Goal: Information Seeking & Learning: Check status

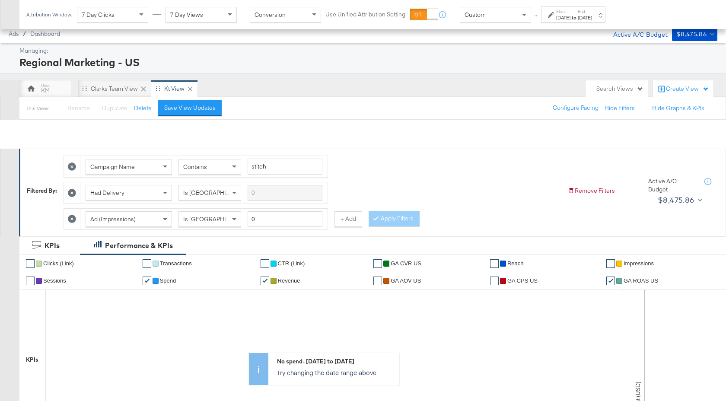
scroll to position [344, 0]
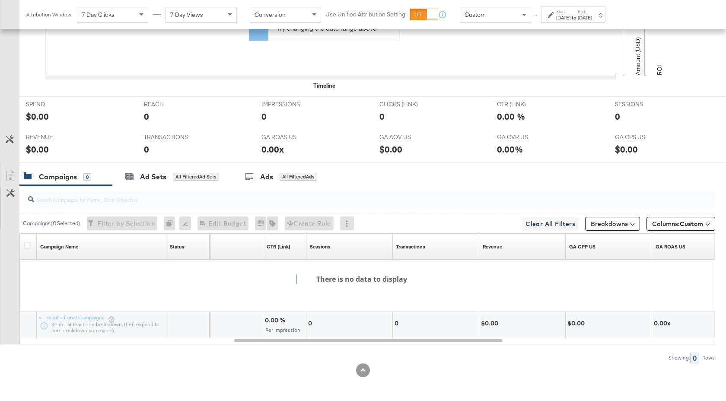
click at [570, 11] on label "Start:" at bounding box center [563, 12] width 14 height 6
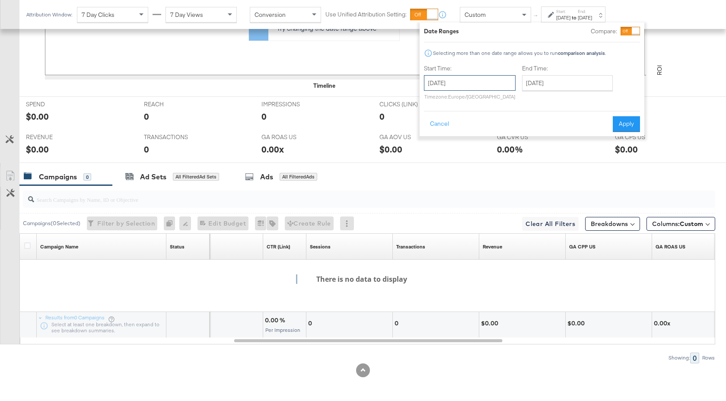
click at [499, 80] on input "[DATE]" at bounding box center [470, 83] width 92 height 16
click at [434, 150] on td "14" at bounding box center [433, 151] width 15 height 12
type input "[DATE]"
click at [567, 80] on input "[DATE]" at bounding box center [567, 83] width 91 height 16
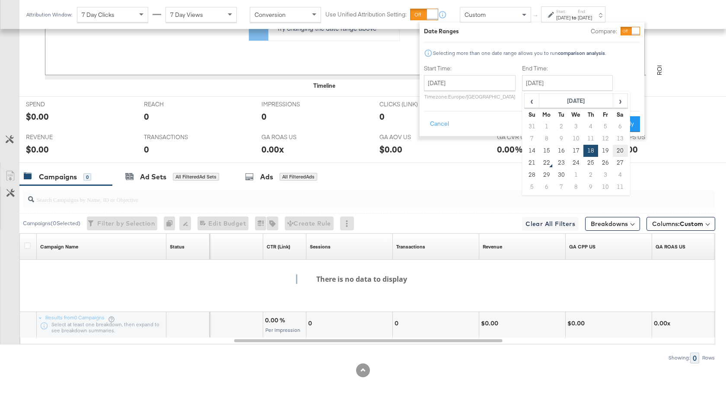
click at [616, 151] on td "20" at bounding box center [620, 151] width 15 height 12
type input "[DATE]"
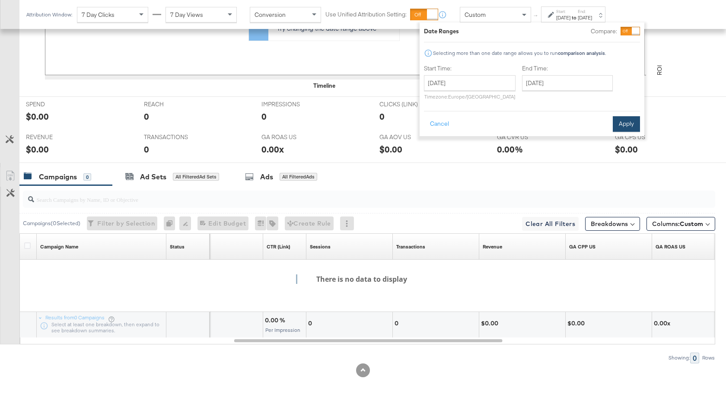
click at [625, 129] on button "Apply" at bounding box center [626, 124] width 27 height 16
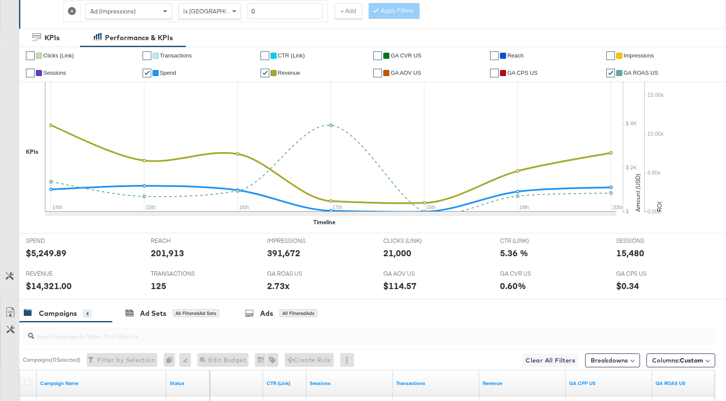
scroll to position [0, 0]
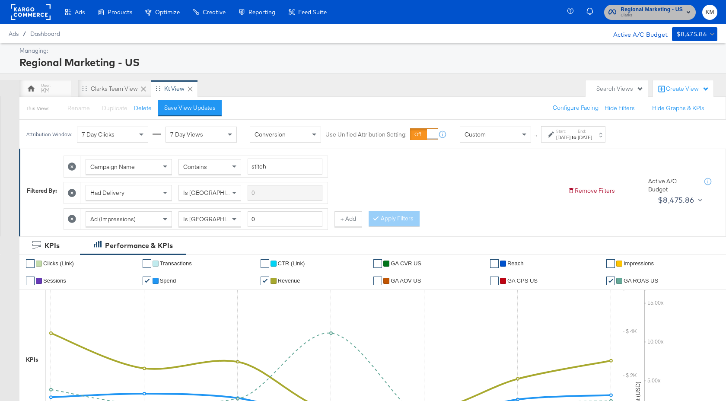
click at [638, 14] on span "Clarks" at bounding box center [651, 15] width 62 height 7
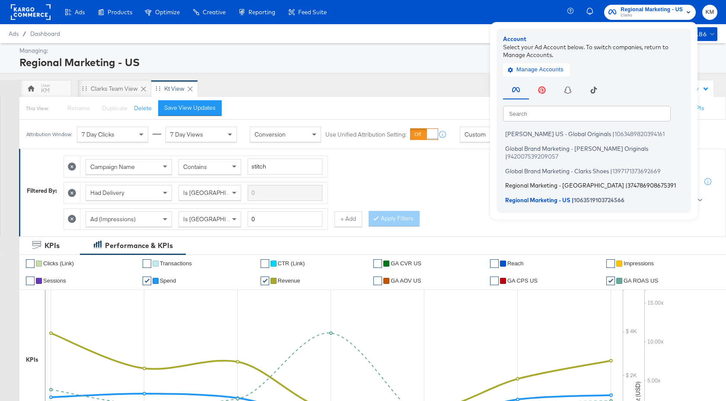
click at [627, 182] on span "374786908675391" at bounding box center [651, 185] width 48 height 7
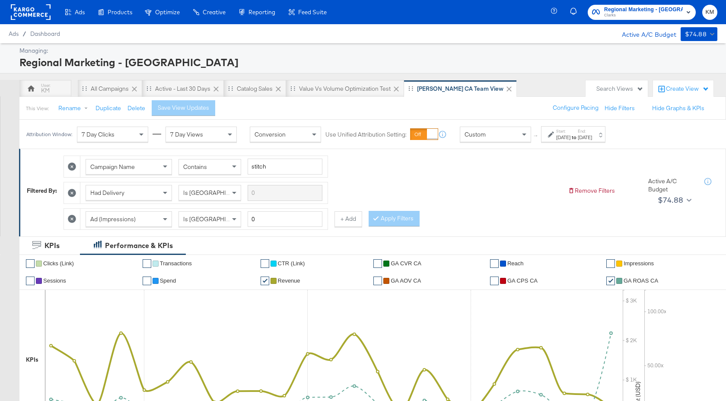
click at [592, 140] on div "[DATE]" at bounding box center [585, 137] width 14 height 7
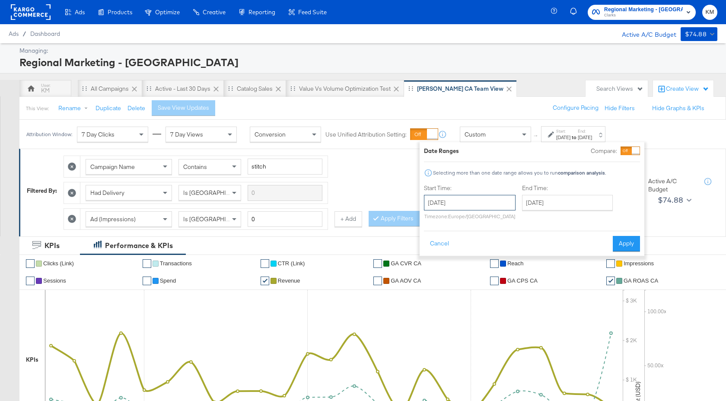
click at [484, 208] on input "[DATE]" at bounding box center [470, 203] width 92 height 16
click at [520, 220] on span "›" at bounding box center [521, 220] width 13 height 13
click at [505, 267] on td "19" at bounding box center [507, 270] width 15 height 12
type input "[DATE]"
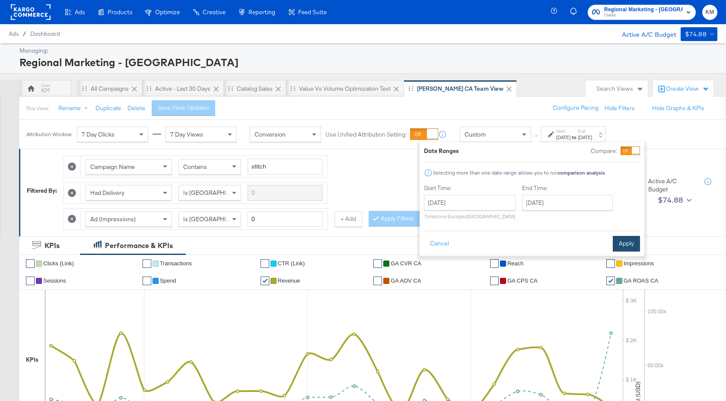
click at [626, 240] on button "Apply" at bounding box center [626, 244] width 27 height 16
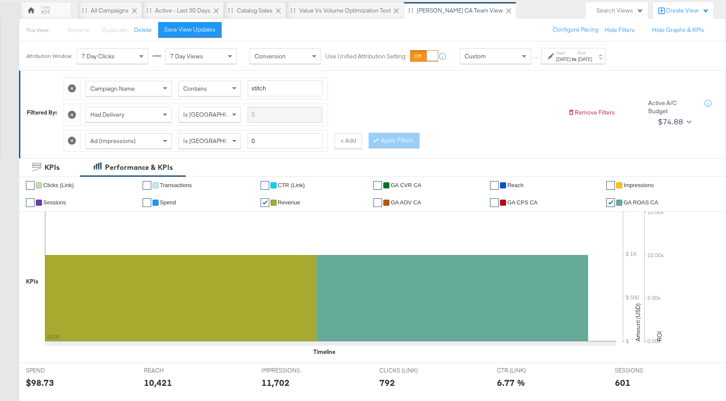
scroll to position [344, 0]
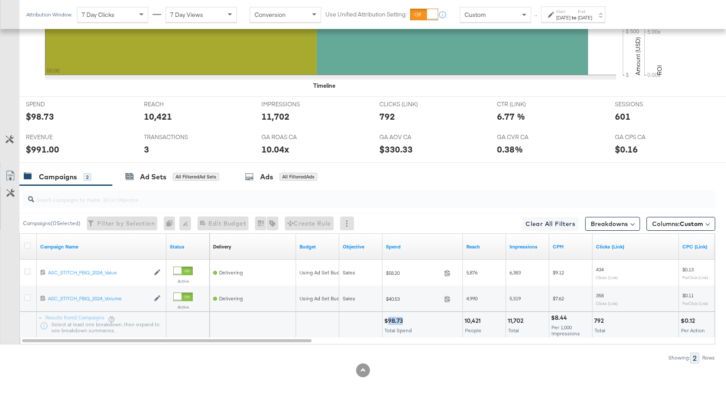
drag, startPoint x: 403, startPoint y: 321, endPoint x: 387, endPoint y: 321, distance: 15.6
click at [387, 321] on div "$98.73" at bounding box center [394, 321] width 21 height 8
copy div "98.73"
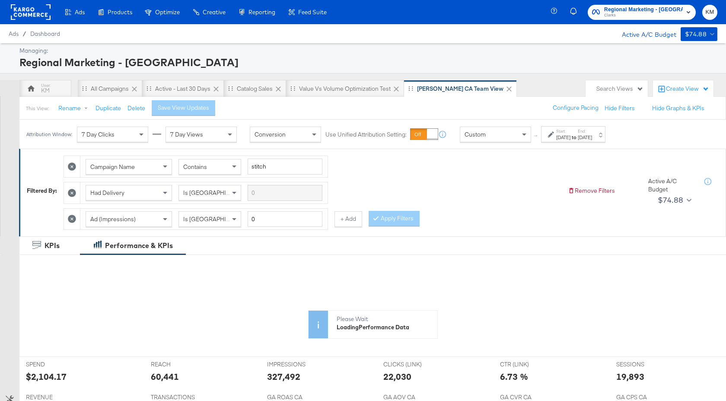
click at [578, 136] on strong "to" at bounding box center [573, 137] width 7 height 6
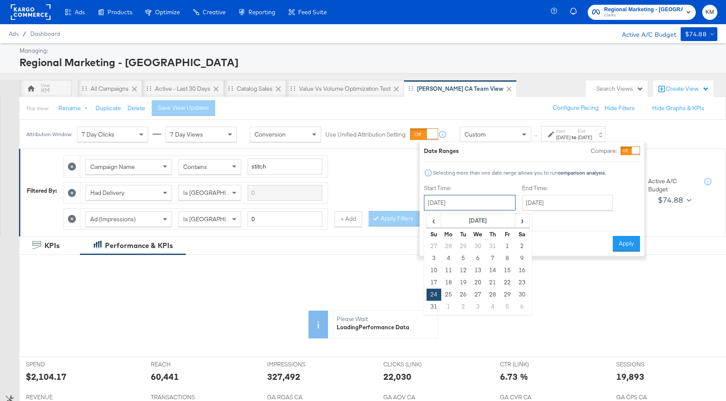
click at [493, 209] on input "[DATE]" at bounding box center [470, 203] width 92 height 16
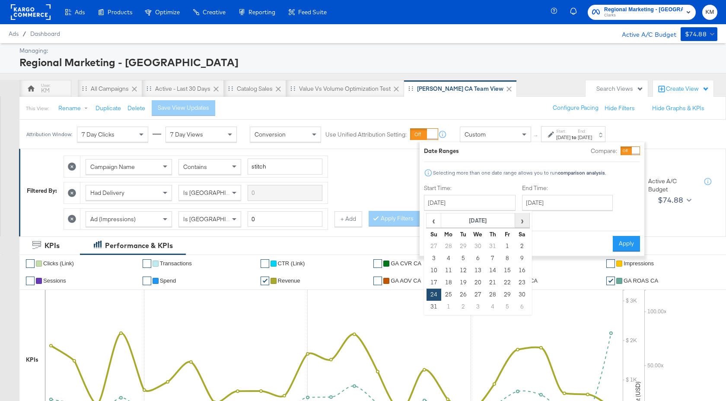
click at [520, 222] on span "›" at bounding box center [521, 220] width 13 height 13
click at [508, 268] on td "19" at bounding box center [507, 270] width 15 height 12
type input "[DATE]"
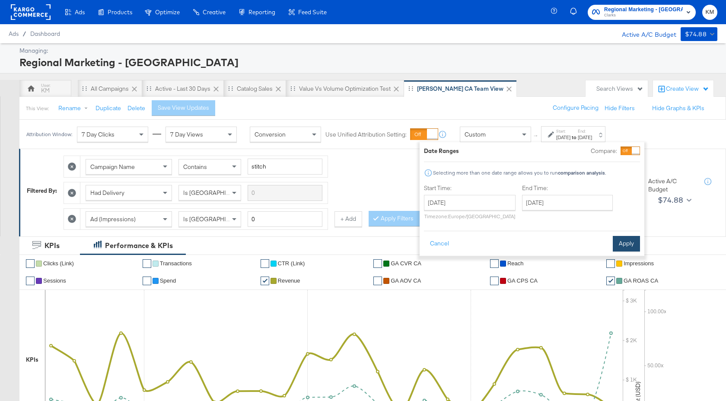
click at [617, 243] on button "Apply" at bounding box center [626, 244] width 27 height 16
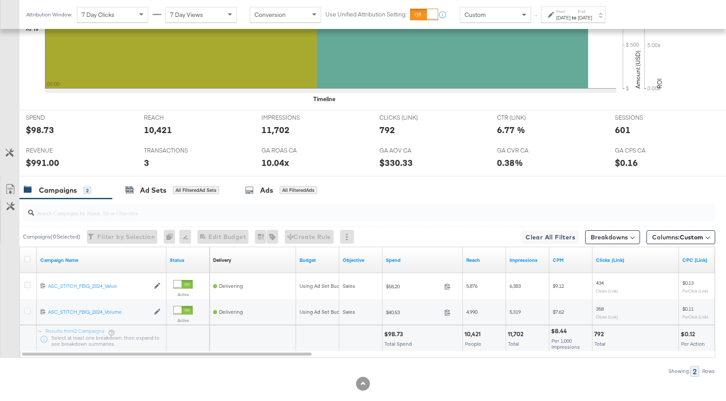
scroll to position [344, 0]
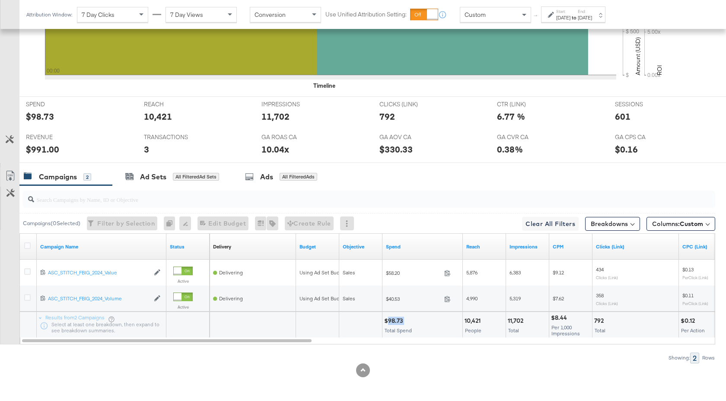
drag, startPoint x: 404, startPoint y: 321, endPoint x: 388, endPoint y: 321, distance: 15.6
click at [388, 321] on div "$98.73" at bounding box center [394, 321] width 21 height 8
copy div "98.73"
drag, startPoint x: 524, startPoint y: 321, endPoint x: 508, endPoint y: 321, distance: 16.0
click at [508, 321] on div "11,702" at bounding box center [517, 321] width 18 height 8
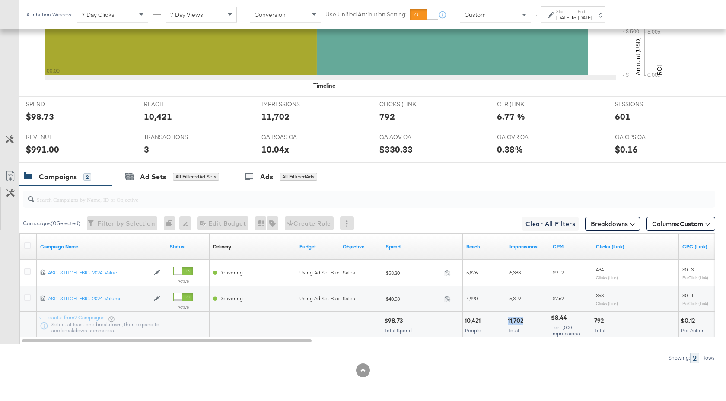
copy div "11,702"
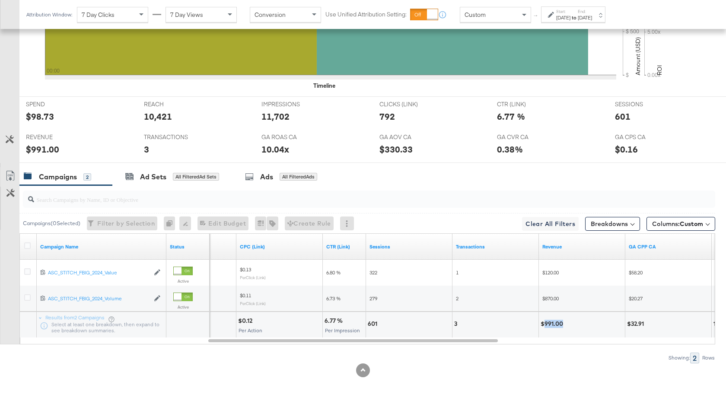
drag, startPoint x: 562, startPoint y: 324, endPoint x: 544, endPoint y: 324, distance: 18.1
click at [544, 324] on div "$991.00" at bounding box center [552, 324] width 25 height 8
copy div "991.00"
click at [578, 19] on strong "to" at bounding box center [573, 17] width 7 height 6
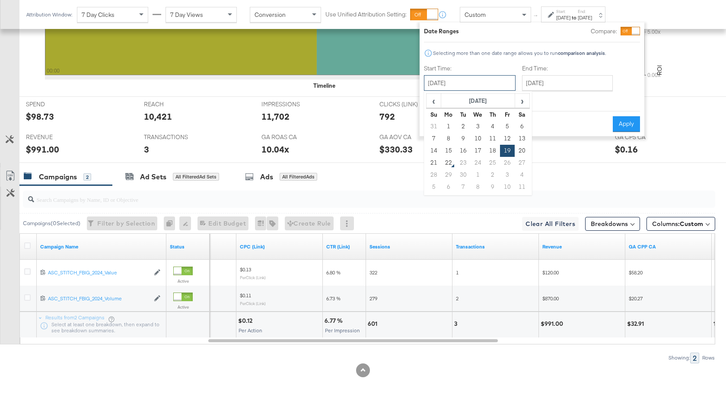
click at [485, 88] on input "[DATE]" at bounding box center [470, 83] width 92 height 16
click at [490, 146] on td "18" at bounding box center [492, 151] width 15 height 12
type input "[DATE]"
click at [561, 88] on input "[DATE]" at bounding box center [567, 83] width 91 height 16
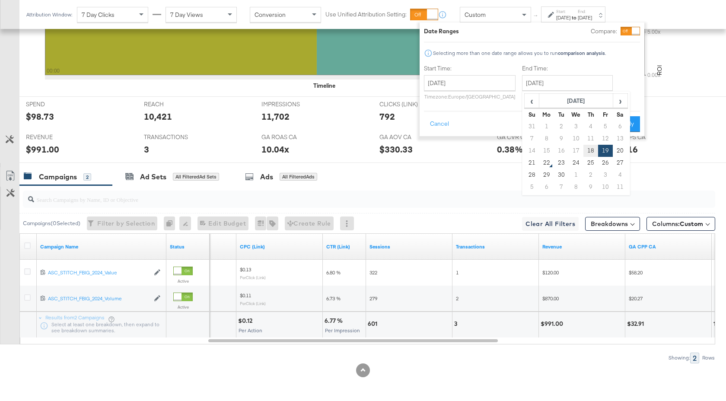
click at [592, 146] on td "18" at bounding box center [590, 151] width 15 height 12
type input "[DATE]"
click at [625, 129] on button "Apply" at bounding box center [626, 124] width 27 height 16
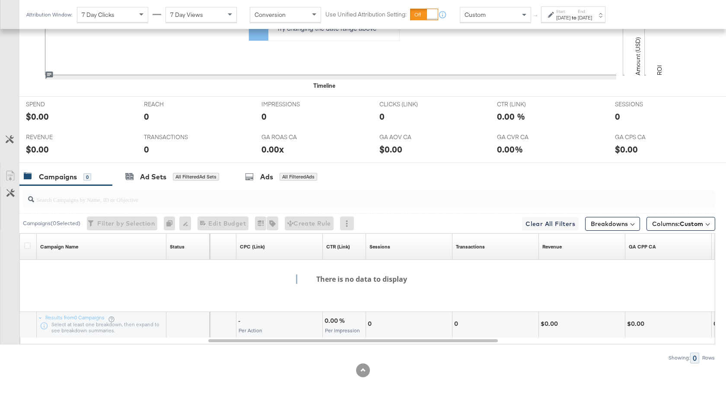
click at [578, 18] on strong "to" at bounding box center [573, 17] width 7 height 6
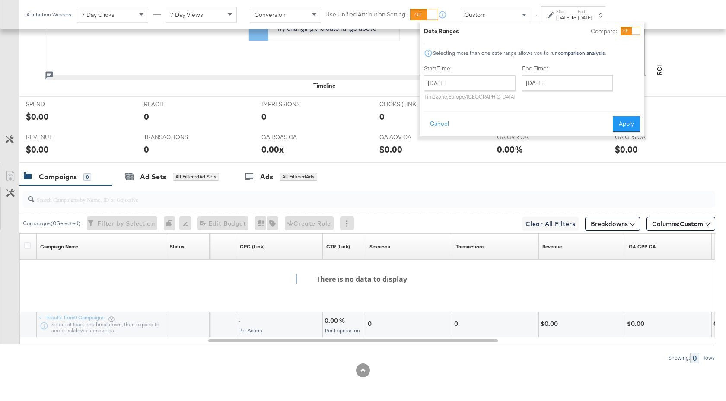
click at [502, 74] on div "Start Time: [DATE] ‹ [DATE] › Su Mo Tu We Th Fr Sa 31 1 2 3 4 5 6 7 8 9 10 11 1…" at bounding box center [470, 83] width 92 height 39
click at [499, 83] on input "[DATE]" at bounding box center [470, 83] width 92 height 16
click at [478, 150] on td "17" at bounding box center [477, 151] width 15 height 12
type input "[DATE]"
click at [567, 90] on input "[DATE]" at bounding box center [567, 83] width 91 height 16
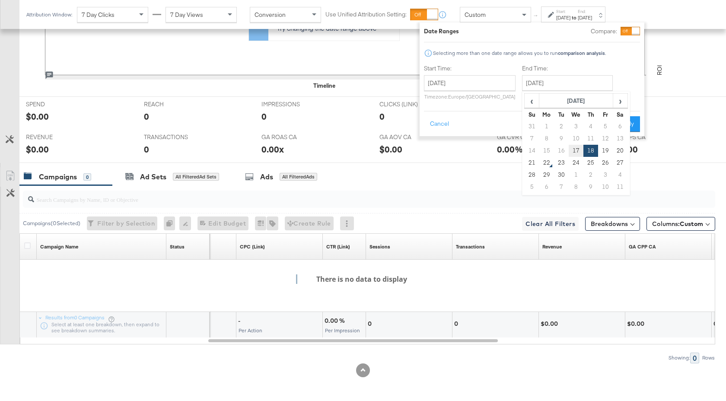
click at [575, 149] on td "17" at bounding box center [575, 151] width 15 height 12
type input "[DATE]"
click at [635, 117] on button "Apply" at bounding box center [626, 124] width 27 height 16
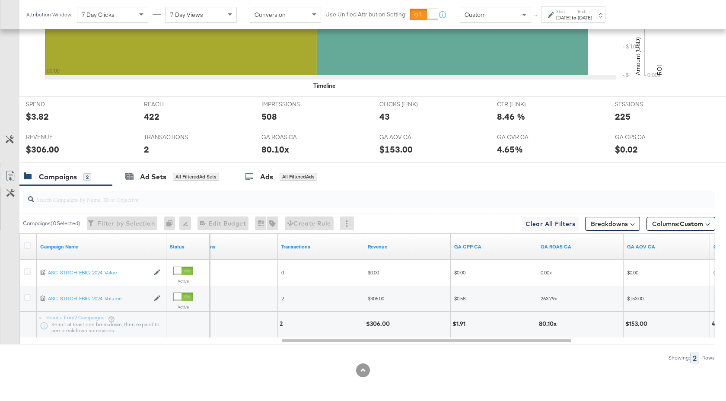
click at [592, 19] on div "[DATE]" at bounding box center [585, 17] width 14 height 7
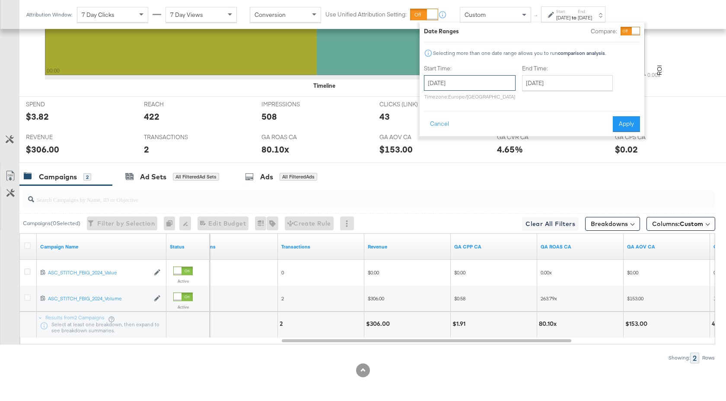
click at [498, 82] on input "[DATE]" at bounding box center [470, 83] width 92 height 16
click at [524, 150] on td "20" at bounding box center [522, 151] width 15 height 12
type input "[DATE]"
click at [630, 132] on div "Date Ranges Compare: Selecting more than one date range allows you to run compa…" at bounding box center [531, 79] width 225 height 114
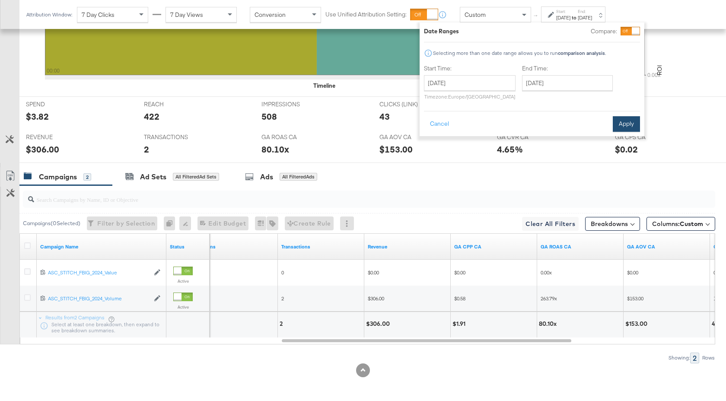
click at [629, 124] on button "Apply" at bounding box center [626, 124] width 27 height 16
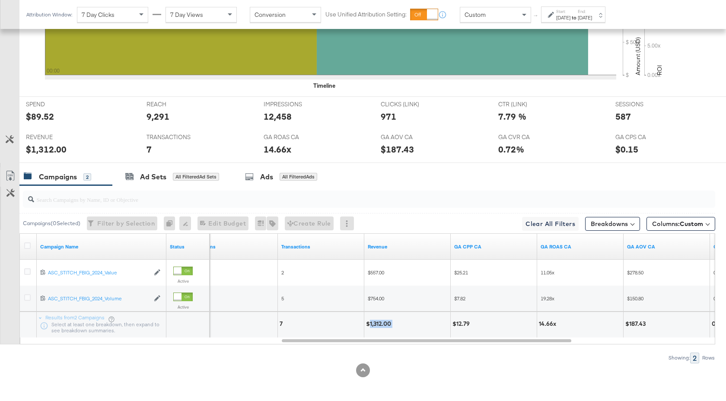
drag, startPoint x: 394, startPoint y: 326, endPoint x: 370, endPoint y: 326, distance: 23.3
click at [370, 326] on div "$1,312.00" at bounding box center [380, 324] width 28 height 8
copy div "1,312.00"
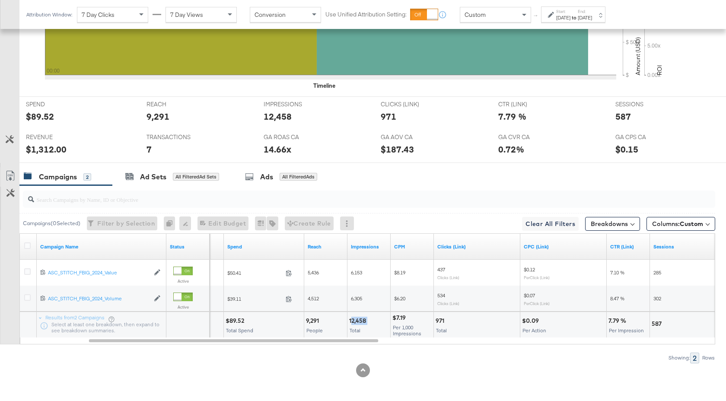
drag, startPoint x: 368, startPoint y: 321, endPoint x: 351, endPoint y: 321, distance: 16.8
click at [351, 321] on div "12,458" at bounding box center [358, 321] width 19 height 8
drag, startPoint x: 348, startPoint y: 321, endPoint x: 366, endPoint y: 322, distance: 17.7
click at [366, 322] on div "12,458 Total" at bounding box center [368, 325] width 43 height 26
copy div "12,458"
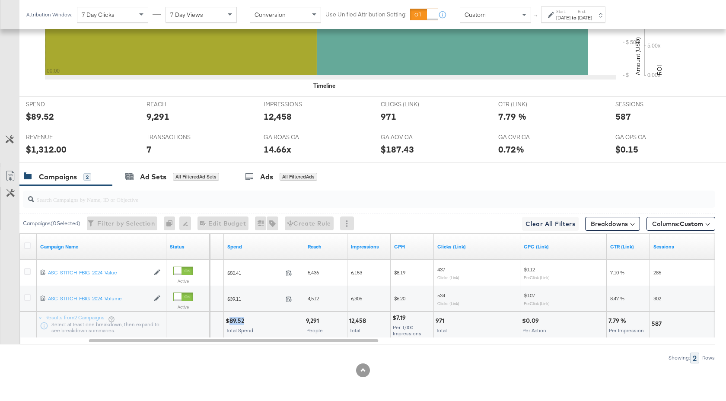
drag, startPoint x: 244, startPoint y: 321, endPoint x: 231, endPoint y: 321, distance: 13.4
click at [231, 321] on div "$89.52" at bounding box center [235, 321] width 21 height 8
copy div "89.52"
click at [592, 13] on label "End:" at bounding box center [585, 12] width 14 height 6
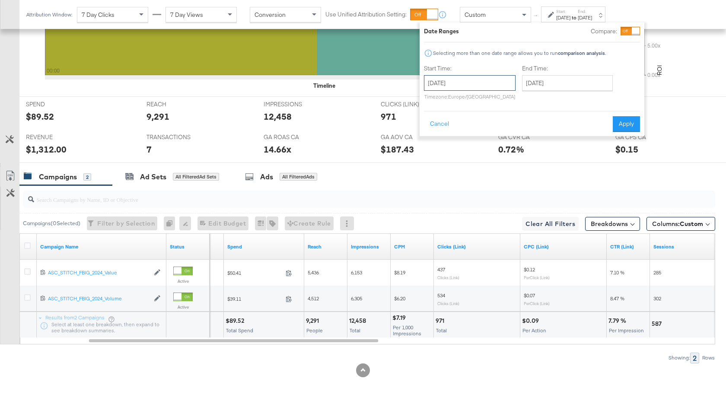
click at [499, 78] on input "[DATE]" at bounding box center [470, 83] width 92 height 16
click at [492, 97] on th "[DATE]" at bounding box center [478, 101] width 74 height 15
click at [484, 104] on th "2025" at bounding box center [478, 101] width 86 height 15
click at [469, 142] on td "2024" at bounding box center [465, 141] width 26 height 22
click at [439, 164] on td "Sep" at bounding box center [439, 163] width 26 height 22
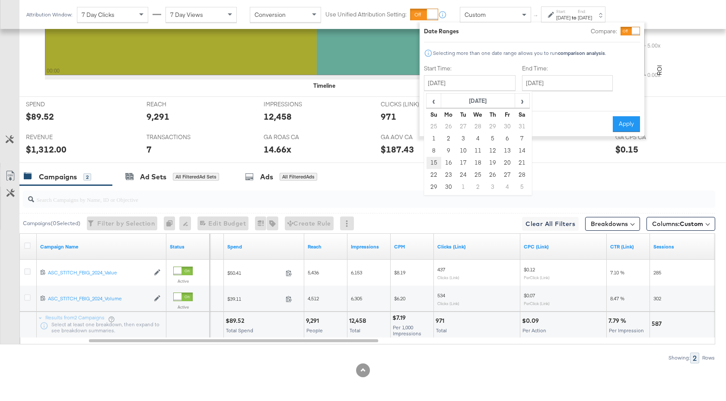
click at [435, 164] on td "15" at bounding box center [433, 163] width 15 height 12
type input "[DATE]"
click at [560, 89] on input "[DATE]" at bounding box center [567, 83] width 91 height 16
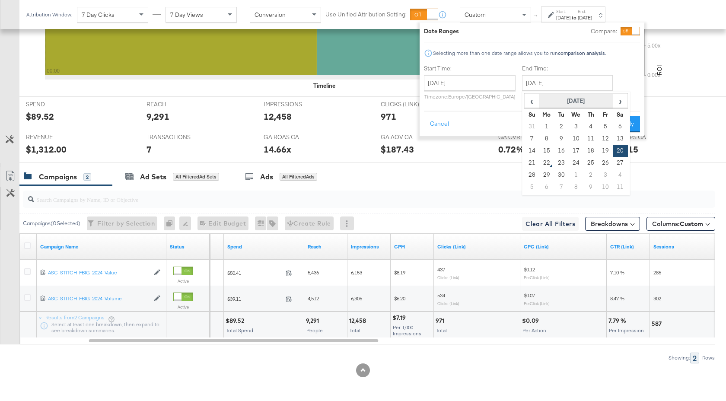
click at [576, 101] on th "[DATE]" at bounding box center [576, 101] width 74 height 15
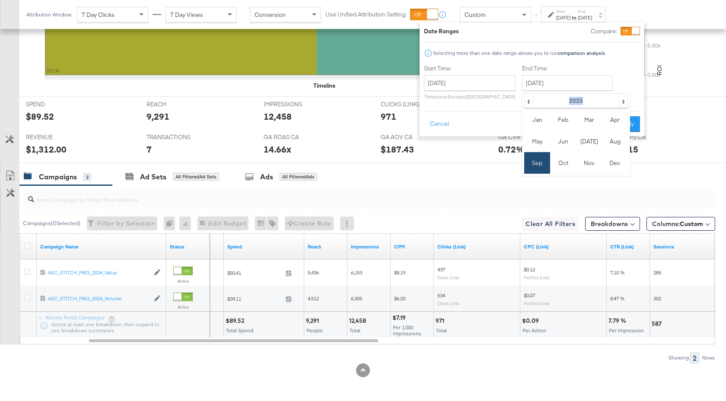
click at [576, 101] on th "2025" at bounding box center [576, 101] width 86 height 15
click at [563, 149] on td "2024" at bounding box center [563, 141] width 26 height 22
click at [537, 168] on td "Sep" at bounding box center [537, 163] width 26 height 22
click at [617, 163] on td "21" at bounding box center [620, 163] width 15 height 12
type input "[DATE]"
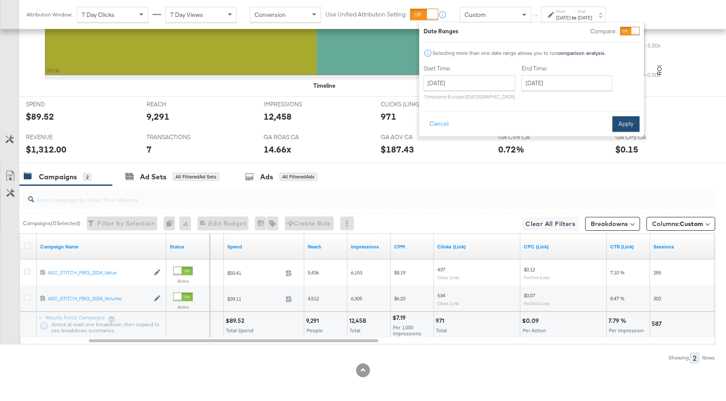
click at [628, 131] on button "Apply" at bounding box center [625, 124] width 27 height 16
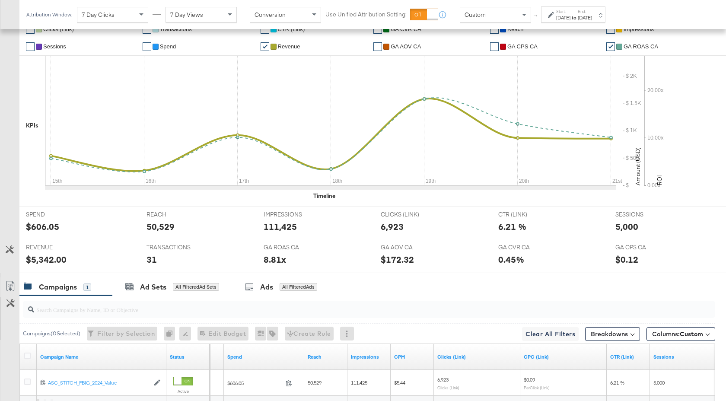
scroll to position [318, 0]
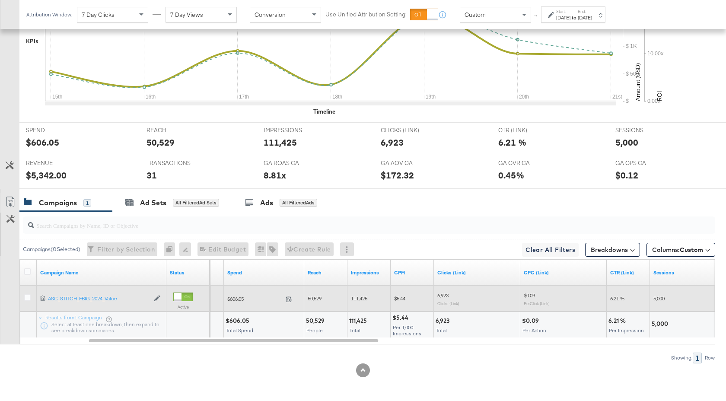
click at [292, 299] on span at bounding box center [291, 300] width 19 height 6
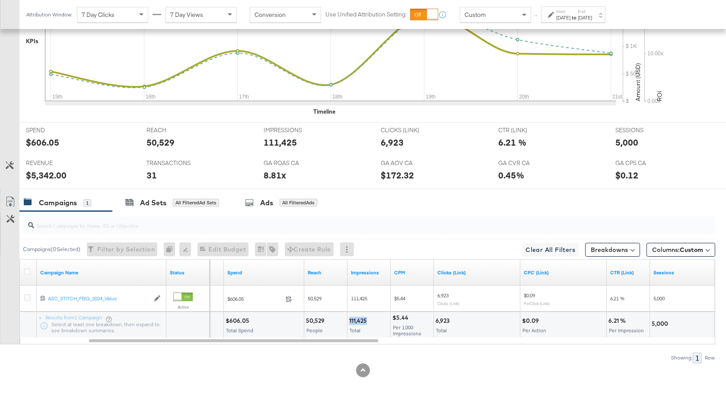
drag, startPoint x: 366, startPoint y: 322, endPoint x: 349, endPoint y: 322, distance: 17.7
click at [349, 322] on div "111,425" at bounding box center [359, 321] width 20 height 8
copy div "111,425"
drag, startPoint x: 450, startPoint y: 323, endPoint x: 434, endPoint y: 322, distance: 15.6
click at [434, 323] on div "6,923 Total" at bounding box center [477, 325] width 86 height 26
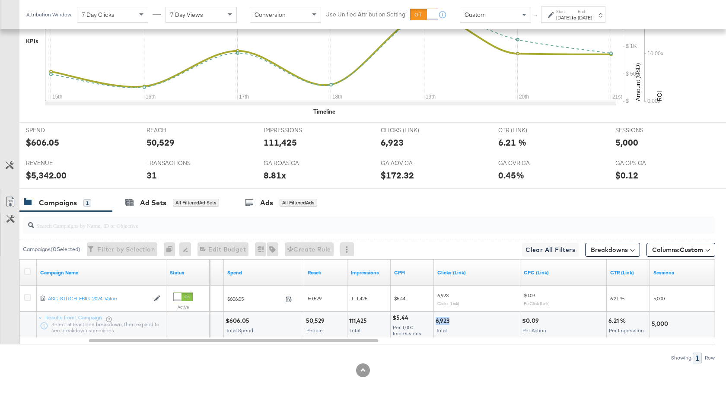
copy div "6,923"
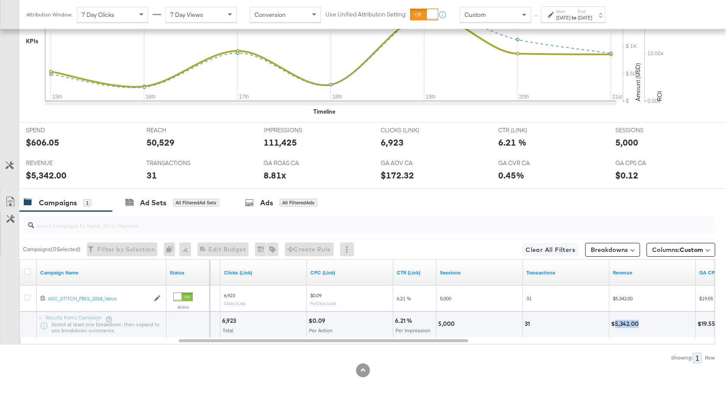
drag, startPoint x: 638, startPoint y: 324, endPoint x: 615, endPoint y: 325, distance: 22.5
click at [615, 325] on div "$5,342.00" at bounding box center [626, 324] width 30 height 8
copy div "5,342.00"
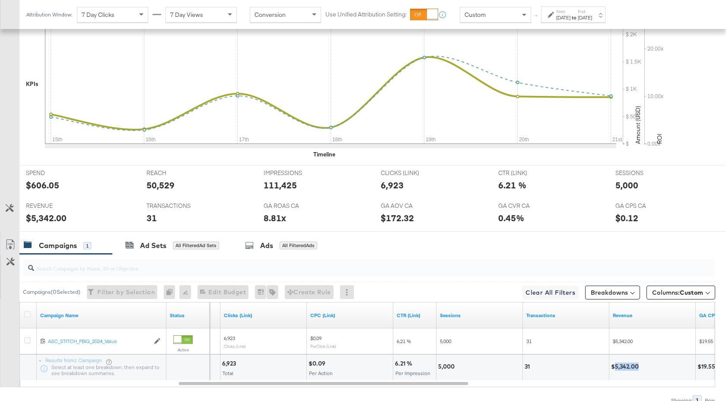
scroll to position [192, 0]
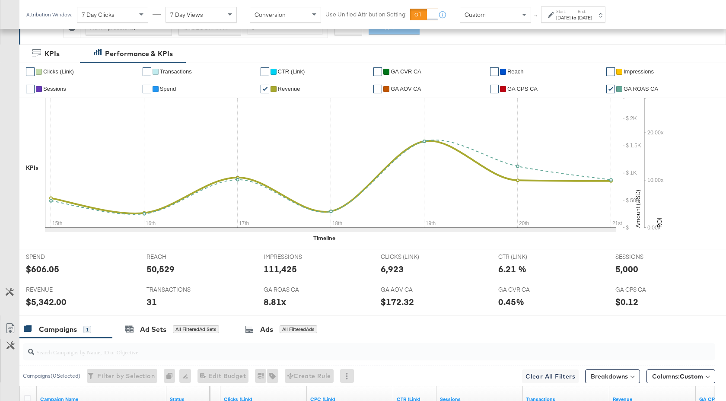
click at [592, 11] on div "Start: [DATE] to End: [DATE]" at bounding box center [574, 15] width 36 height 13
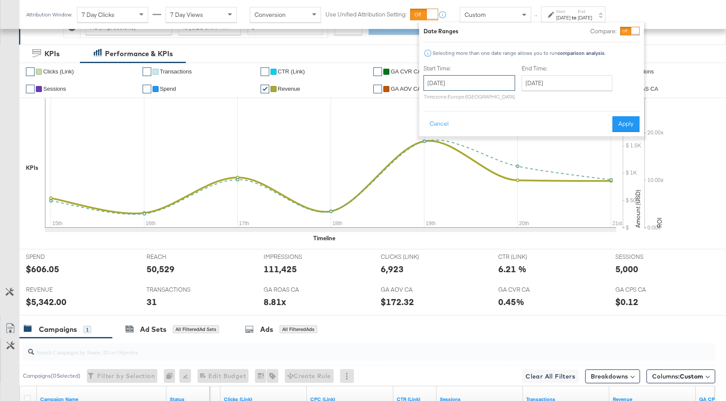
click at [493, 82] on input "[DATE]" at bounding box center [469, 83] width 92 height 16
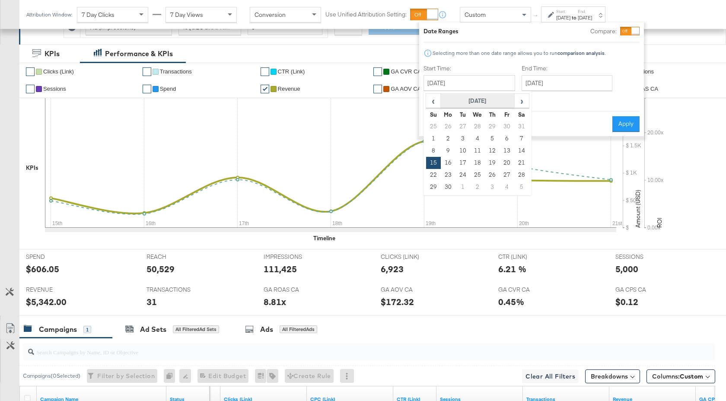
click at [490, 102] on th "[DATE]" at bounding box center [478, 101] width 74 height 15
click at [490, 102] on th "2024" at bounding box center [477, 101] width 86 height 15
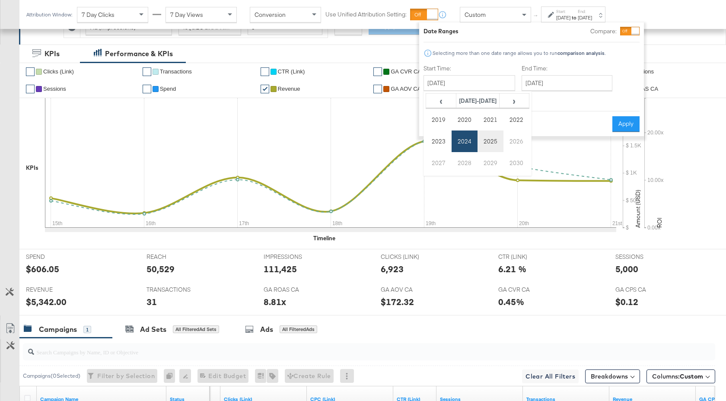
click at [495, 143] on td "2025" at bounding box center [490, 141] width 26 height 22
click at [441, 160] on td "Sep" at bounding box center [439, 163] width 26 height 22
click at [435, 155] on td "14" at bounding box center [433, 151] width 15 height 12
type input "[DATE]"
click at [548, 85] on input "[DATE]" at bounding box center [567, 83] width 91 height 16
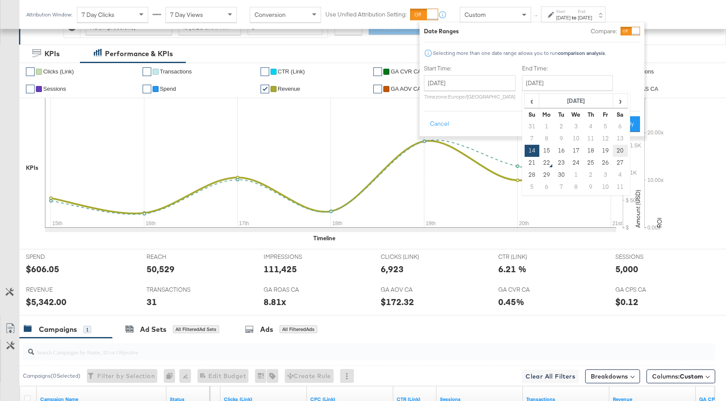
click at [615, 148] on td "20" at bounding box center [620, 151] width 15 height 12
type input "[DATE]"
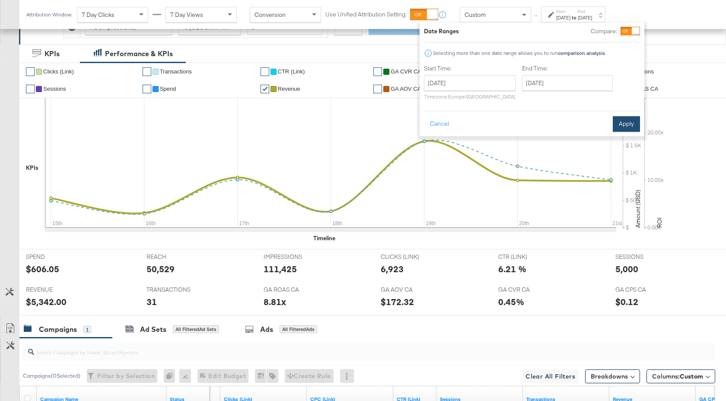
click at [630, 127] on button "Apply" at bounding box center [626, 124] width 27 height 16
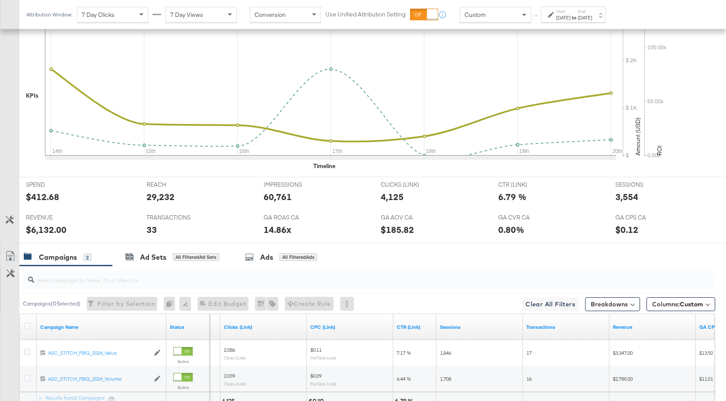
scroll to position [344, 0]
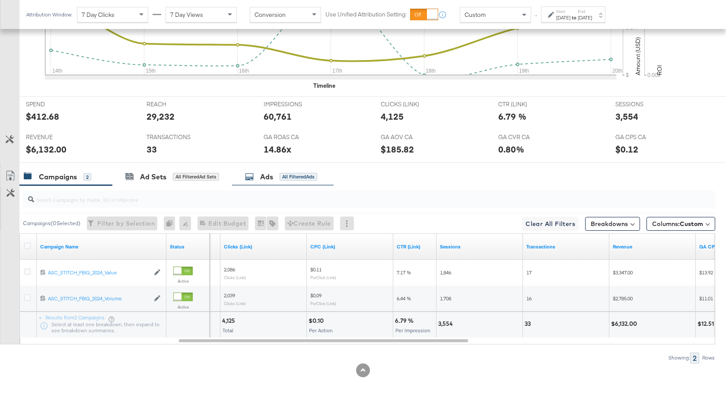
click at [272, 177] on div "Ads" at bounding box center [266, 177] width 13 height 10
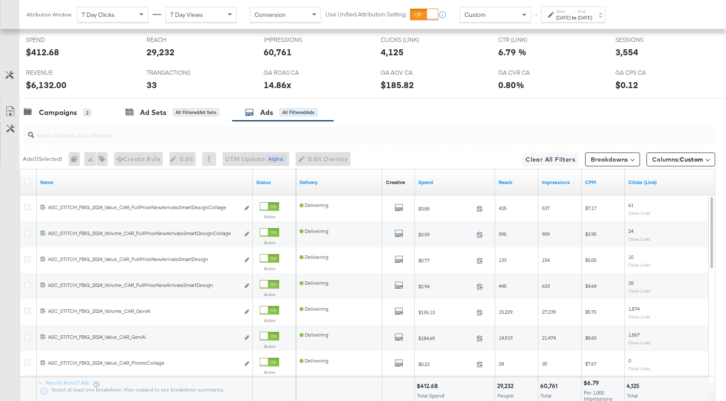
scroll to position [474, 0]
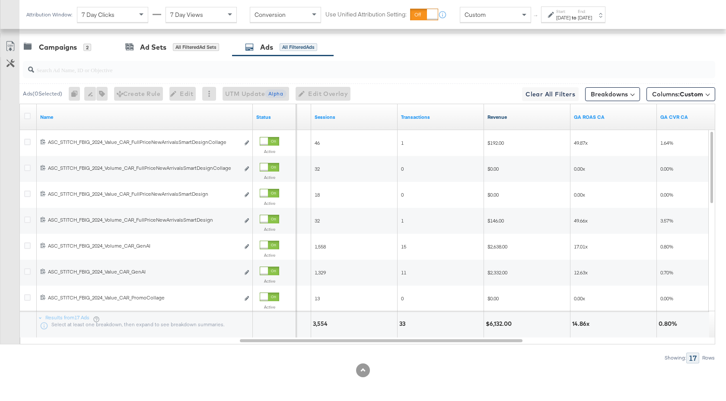
click at [530, 118] on link "Revenue" at bounding box center [526, 117] width 79 height 7
click at [143, 74] on input "search" at bounding box center [343, 66] width 618 height 17
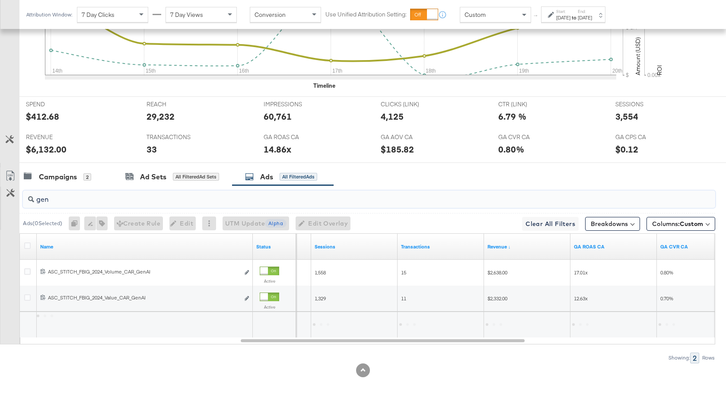
scroll to position [344, 0]
type input "gen"
click at [570, 17] on div "[DATE]" at bounding box center [563, 17] width 14 height 7
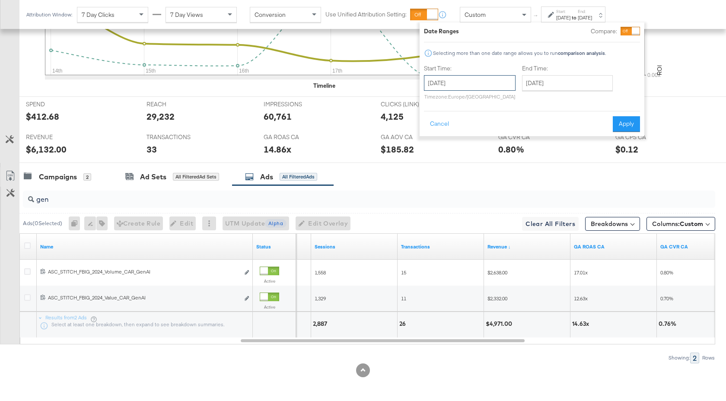
click at [502, 78] on input "[DATE]" at bounding box center [470, 83] width 92 height 16
click at [431, 103] on span "‹" at bounding box center [433, 100] width 13 height 13
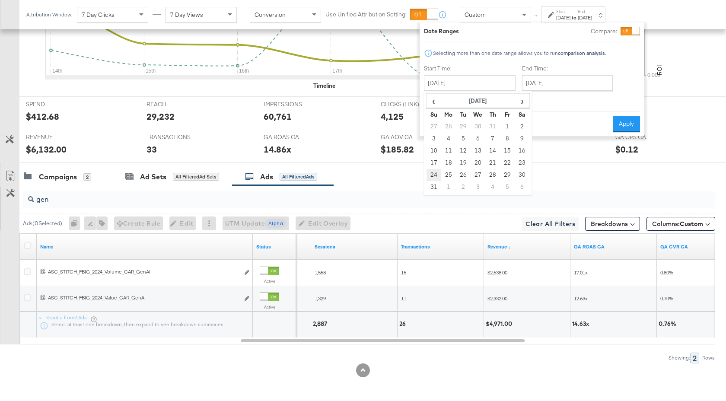
click at [432, 175] on td "24" at bounding box center [433, 175] width 15 height 12
type input "[DATE]"
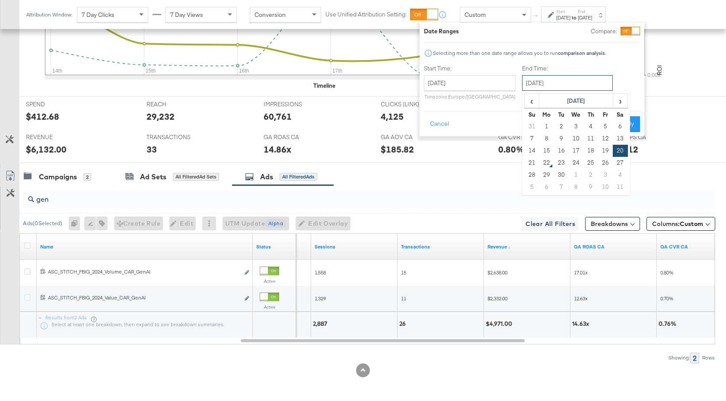
click at [559, 79] on input "[DATE]" at bounding box center [567, 83] width 91 height 16
click at [534, 162] on td "21" at bounding box center [531, 163] width 15 height 12
type input "[DATE]"
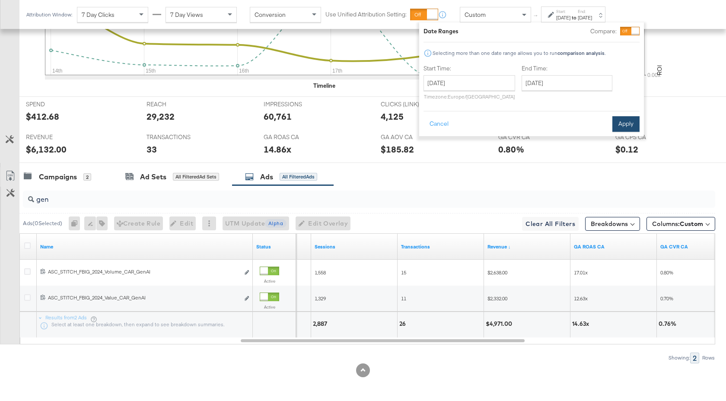
click at [623, 130] on button "Apply" at bounding box center [625, 124] width 27 height 16
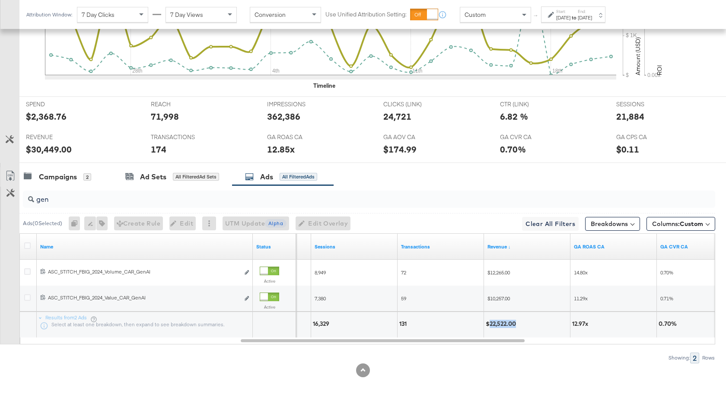
drag, startPoint x: 516, startPoint y: 324, endPoint x: 489, endPoint y: 325, distance: 27.7
click at [489, 325] on div "$22,522.00" at bounding box center [502, 324] width 33 height 8
copy div "22,522.00"
drag, startPoint x: 48, startPoint y: 200, endPoint x: 28, endPoint y: 200, distance: 20.7
click at [29, 200] on div "gen" at bounding box center [369, 199] width 692 height 17
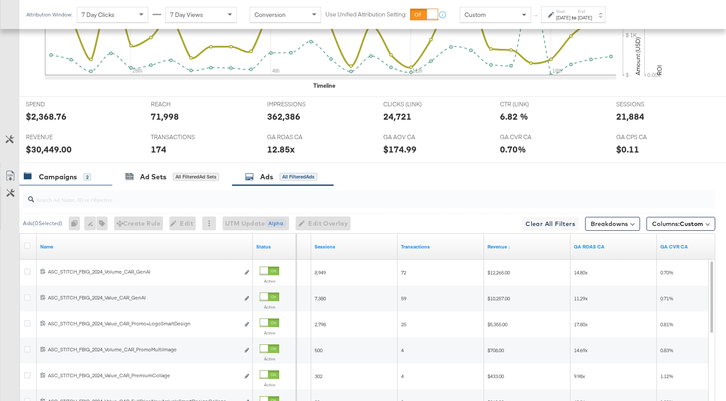
click at [66, 175] on div "Campaigns" at bounding box center [58, 177] width 38 height 10
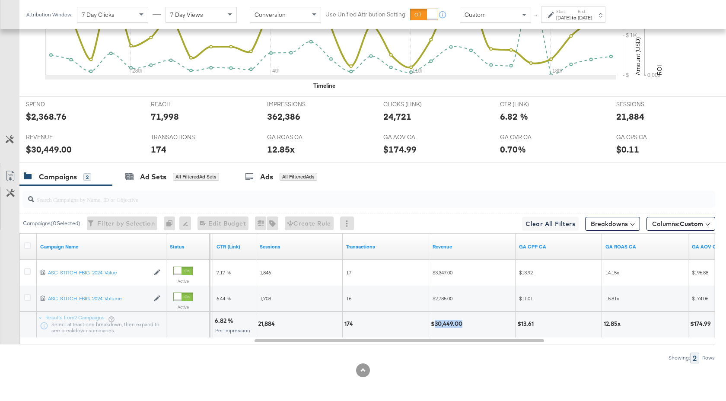
drag, startPoint x: 461, startPoint y: 324, endPoint x: 434, endPoint y: 325, distance: 26.8
click at [434, 325] on div "$30,449.00" at bounding box center [448, 324] width 34 height 8
drag, startPoint x: 276, startPoint y: 324, endPoint x: 257, endPoint y: 324, distance: 18.1
click at [258, 324] on div "21,884" at bounding box center [267, 324] width 19 height 8
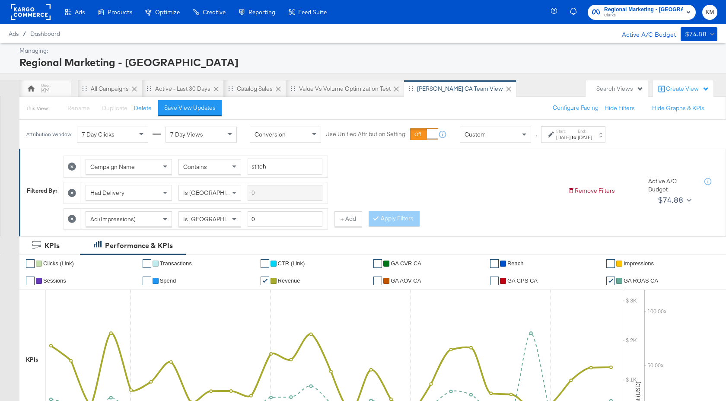
click at [637, 10] on span "Regional Marketing - [GEOGRAPHIC_DATA]" at bounding box center [643, 9] width 79 height 9
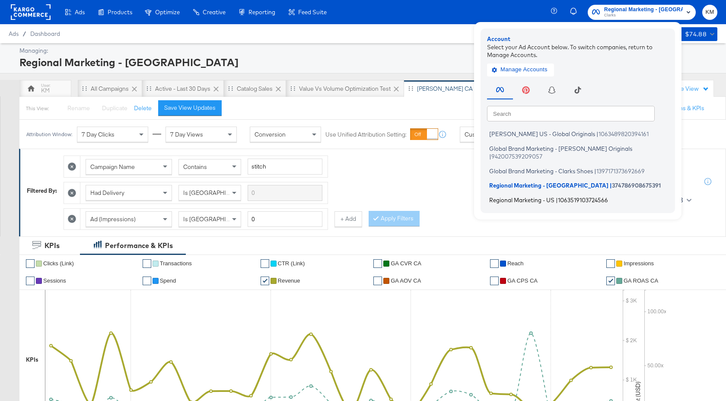
click at [572, 194] on li "Regional Marketing - [GEOGRAPHIC_DATA] | 1063519103724566" at bounding box center [580, 200] width 186 height 13
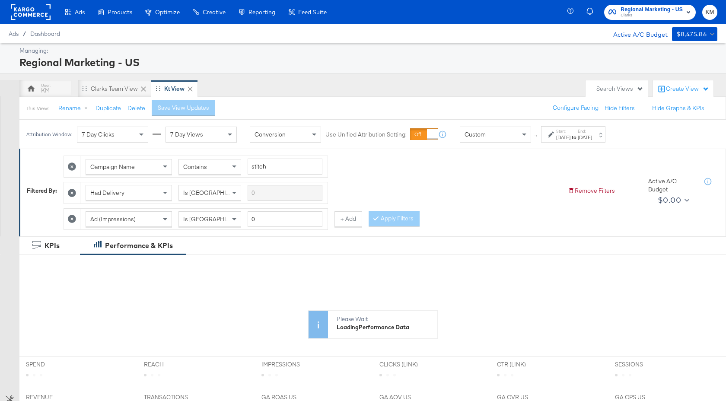
click at [570, 136] on div "Oct 27th 2024" at bounding box center [563, 137] width 14 height 7
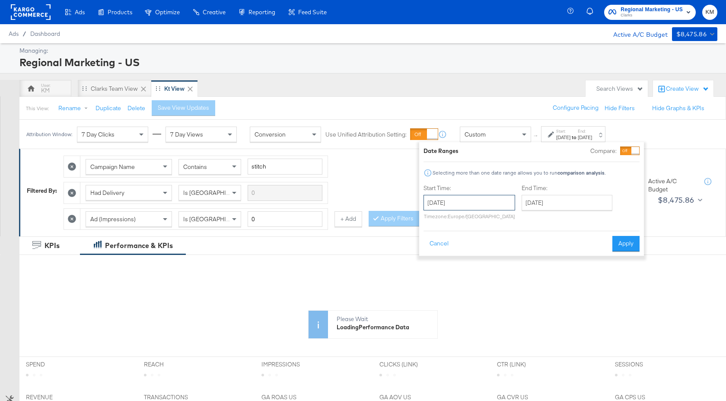
click at [499, 210] on input "October 27th 2024" at bounding box center [469, 203] width 92 height 16
click at [519, 221] on span "›" at bounding box center [521, 220] width 13 height 13
click at [500, 222] on th "November 2024" at bounding box center [478, 220] width 74 height 15
click at [494, 222] on th "2024" at bounding box center [477, 220] width 86 height 15
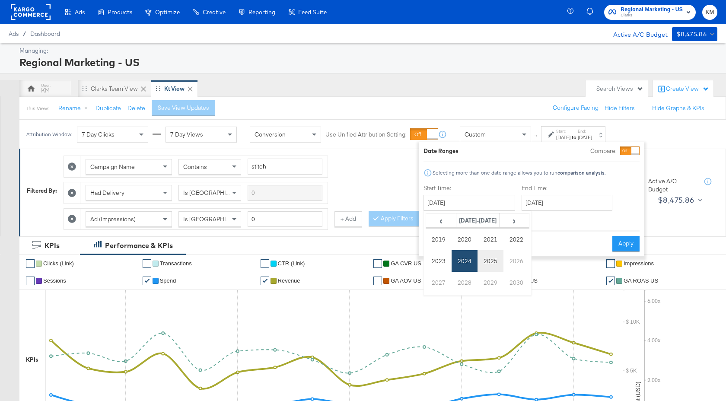
click at [489, 267] on td "2025" at bounding box center [490, 261] width 26 height 22
click at [437, 285] on td "Sep" at bounding box center [439, 283] width 26 height 22
click at [432, 224] on span "‹" at bounding box center [432, 220] width 13 height 13
click at [435, 295] on td "24" at bounding box center [433, 295] width 15 height 12
type input "[DATE]"
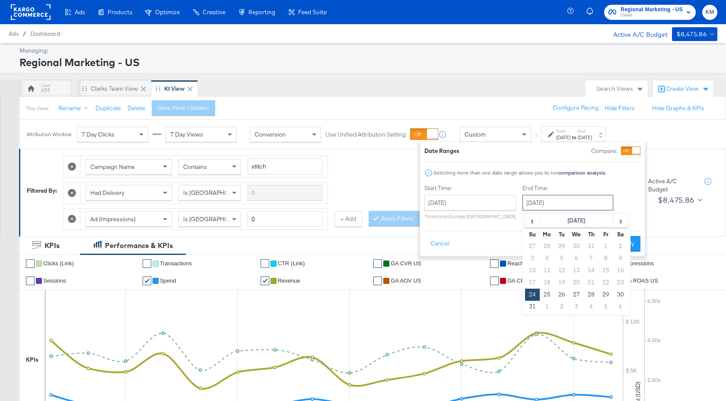
click at [573, 206] on input "[DATE]" at bounding box center [567, 203] width 91 height 16
click at [619, 225] on span "›" at bounding box center [620, 220] width 13 height 13
click at [534, 283] on td "21" at bounding box center [532, 282] width 15 height 12
type input "[DATE]"
click at [631, 242] on button "Apply" at bounding box center [625, 244] width 27 height 16
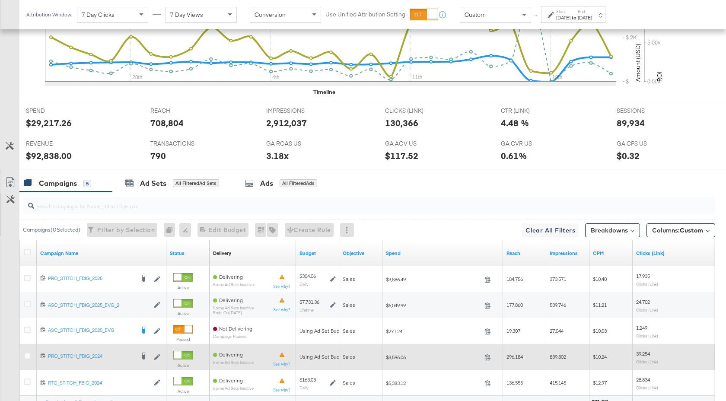
scroll to position [422, 0]
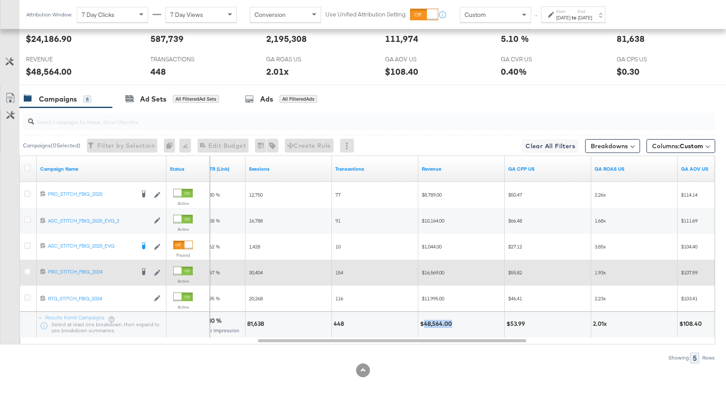
drag, startPoint x: 452, startPoint y: 324, endPoint x: 423, endPoint y: 325, distance: 28.5
click at [423, 325] on div "$48,564.00" at bounding box center [437, 324] width 35 height 8
copy div "48,564.00"
drag, startPoint x: 264, startPoint y: 324, endPoint x: 248, endPoint y: 324, distance: 16.9
click at [248, 324] on div "81,638" at bounding box center [256, 324] width 19 height 8
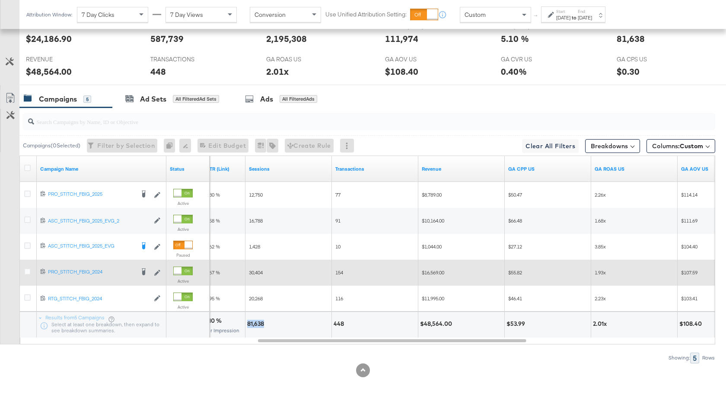
copy div "81,638"
